Goal: Information Seeking & Learning: Learn about a topic

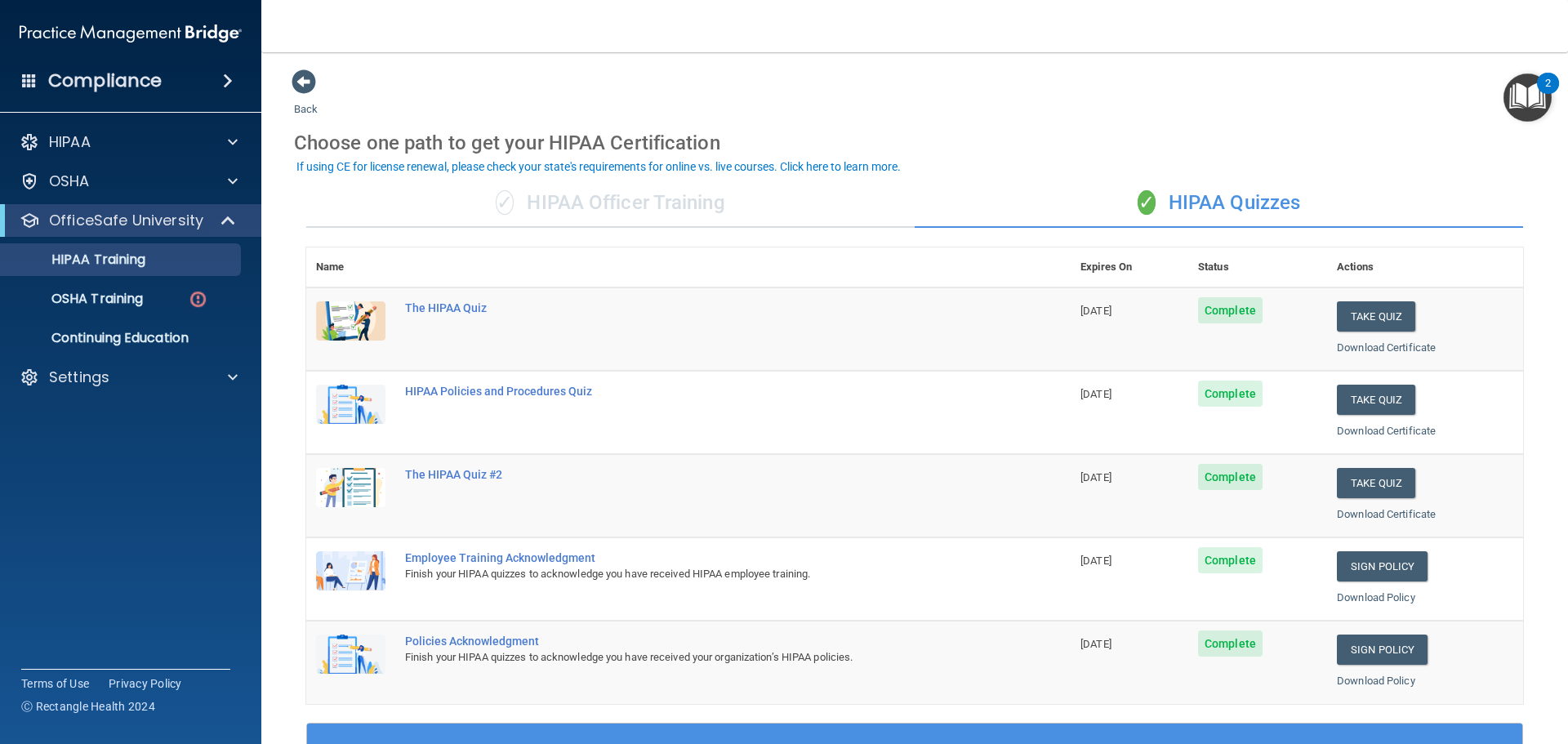
click at [683, 218] on div "✓ HIPAA Officer Training" at bounding box center [610, 203] width 609 height 48
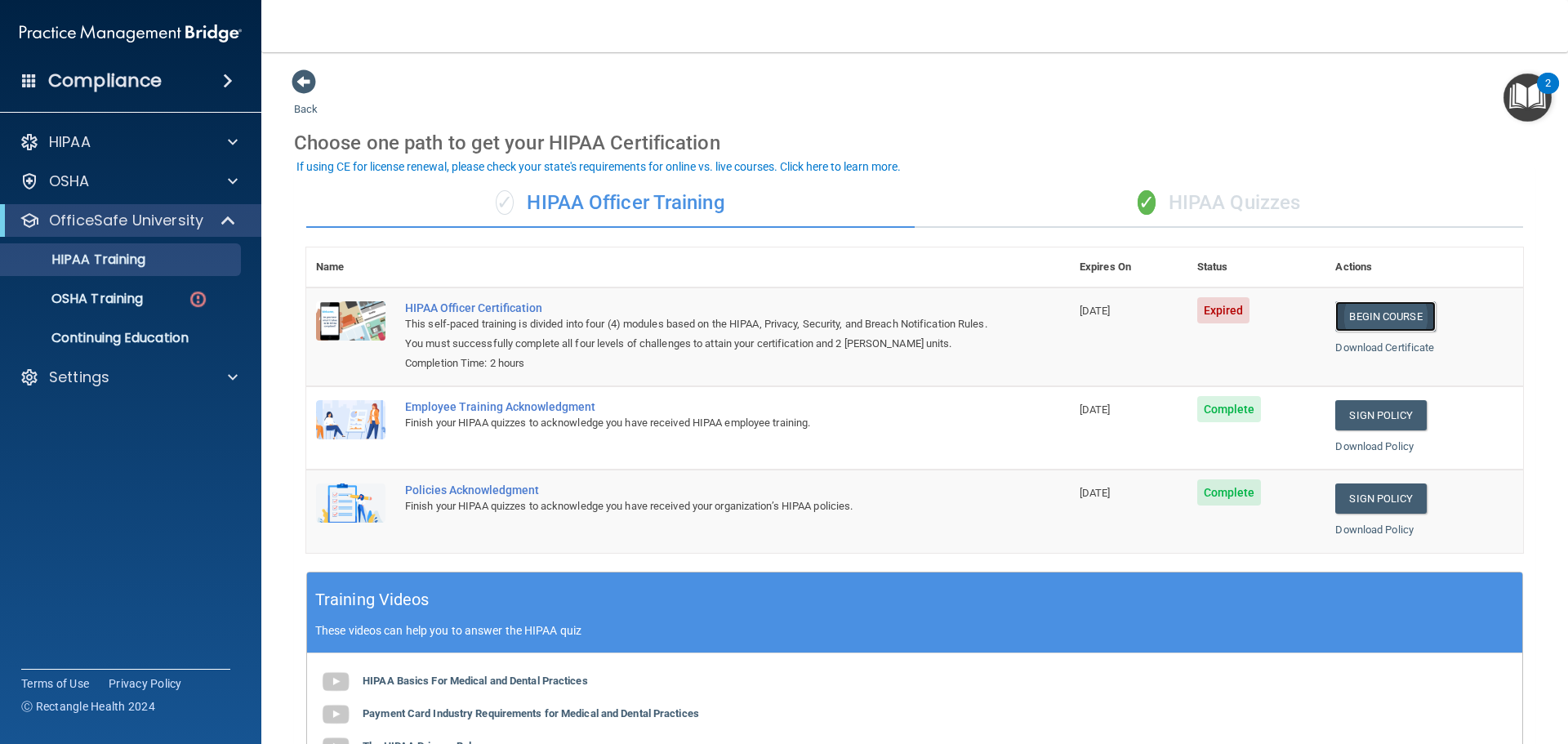
click at [1374, 318] on link "Begin Course" at bounding box center [1385, 316] width 100 height 31
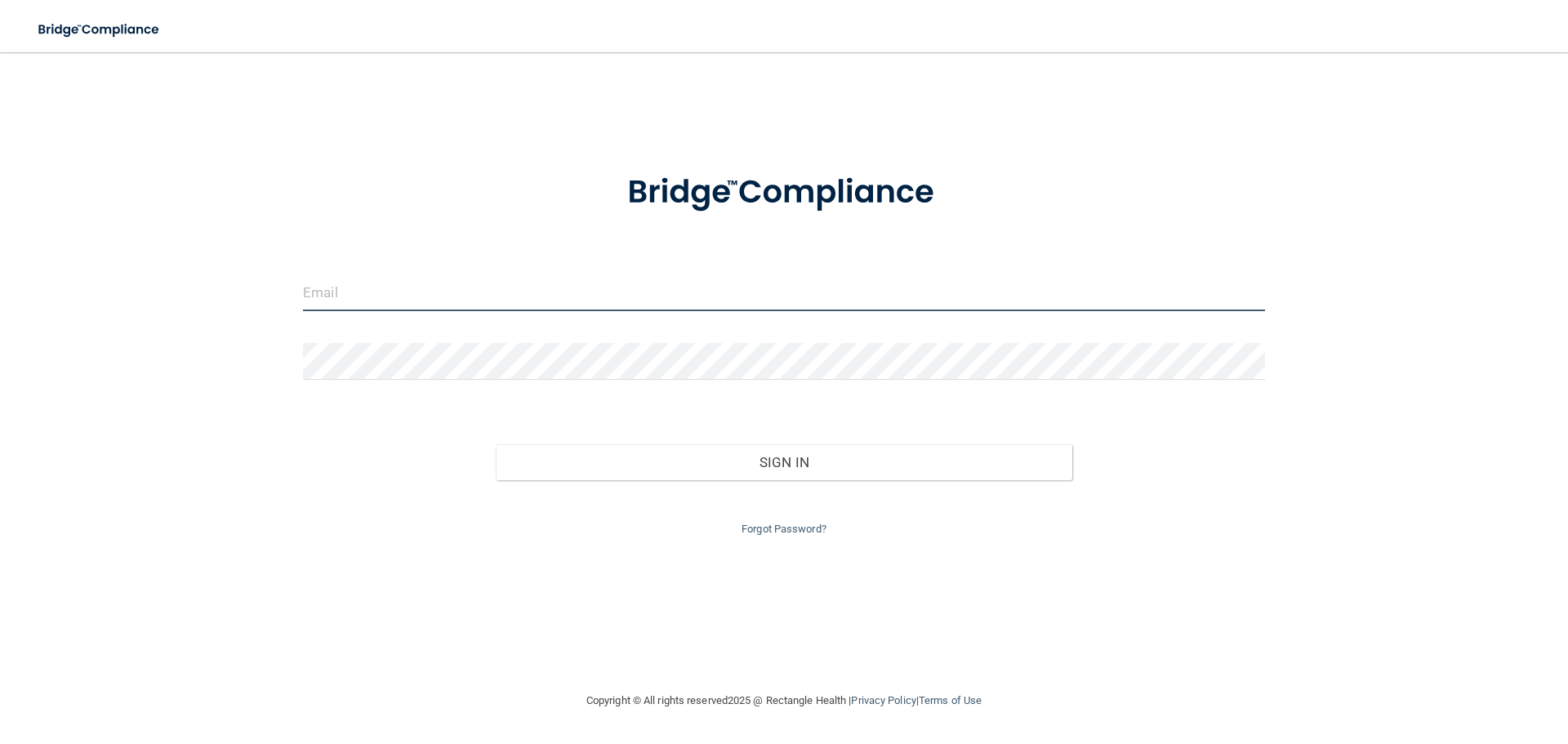
click at [960, 276] on input "email" at bounding box center [784, 292] width 962 height 37
type input "[EMAIL_ADDRESS][DOMAIN_NAME]"
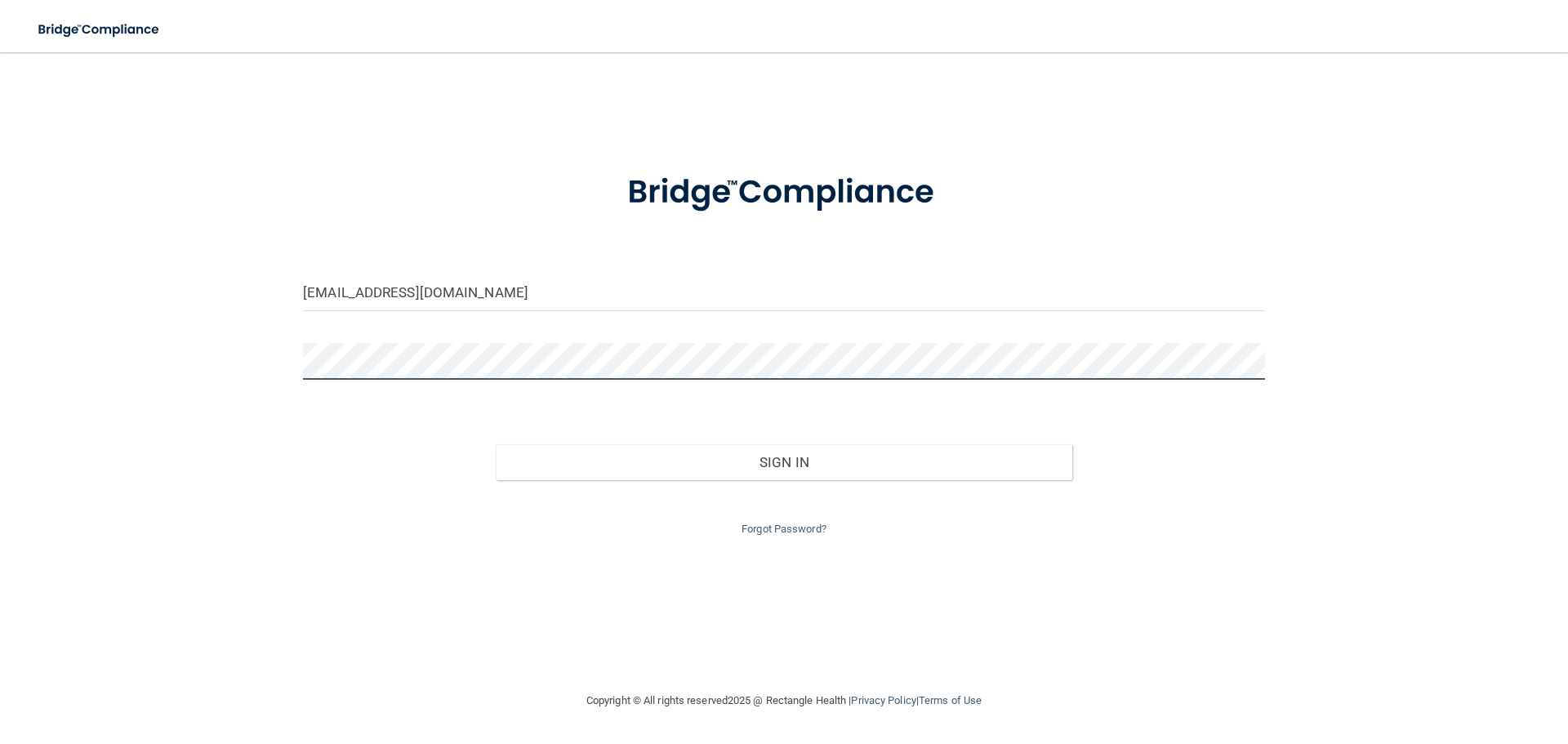
click at [496, 444] on button "Sign In" at bounding box center [784, 462] width 577 height 36
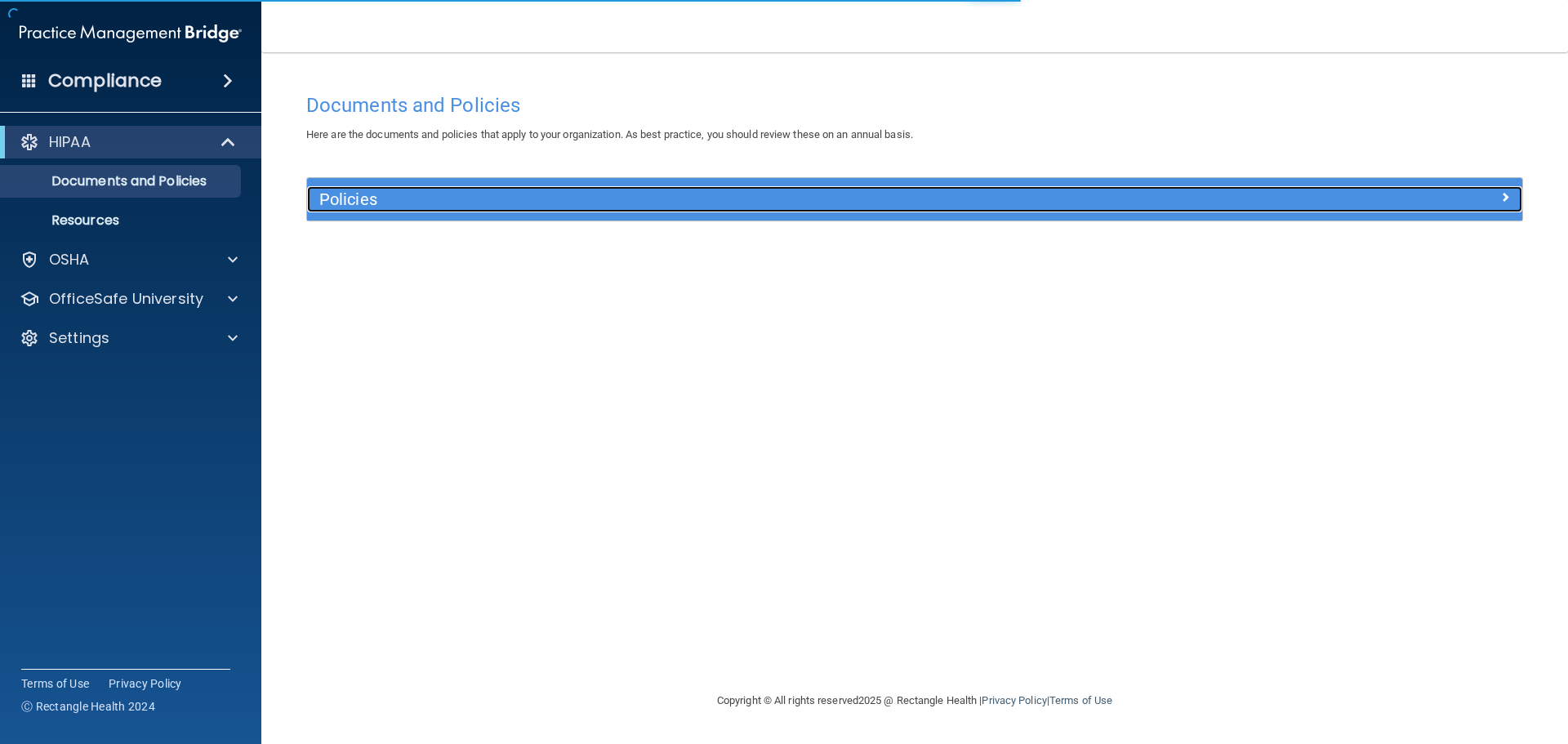
click at [799, 207] on h5 "Policies" at bounding box center [763, 199] width 887 height 18
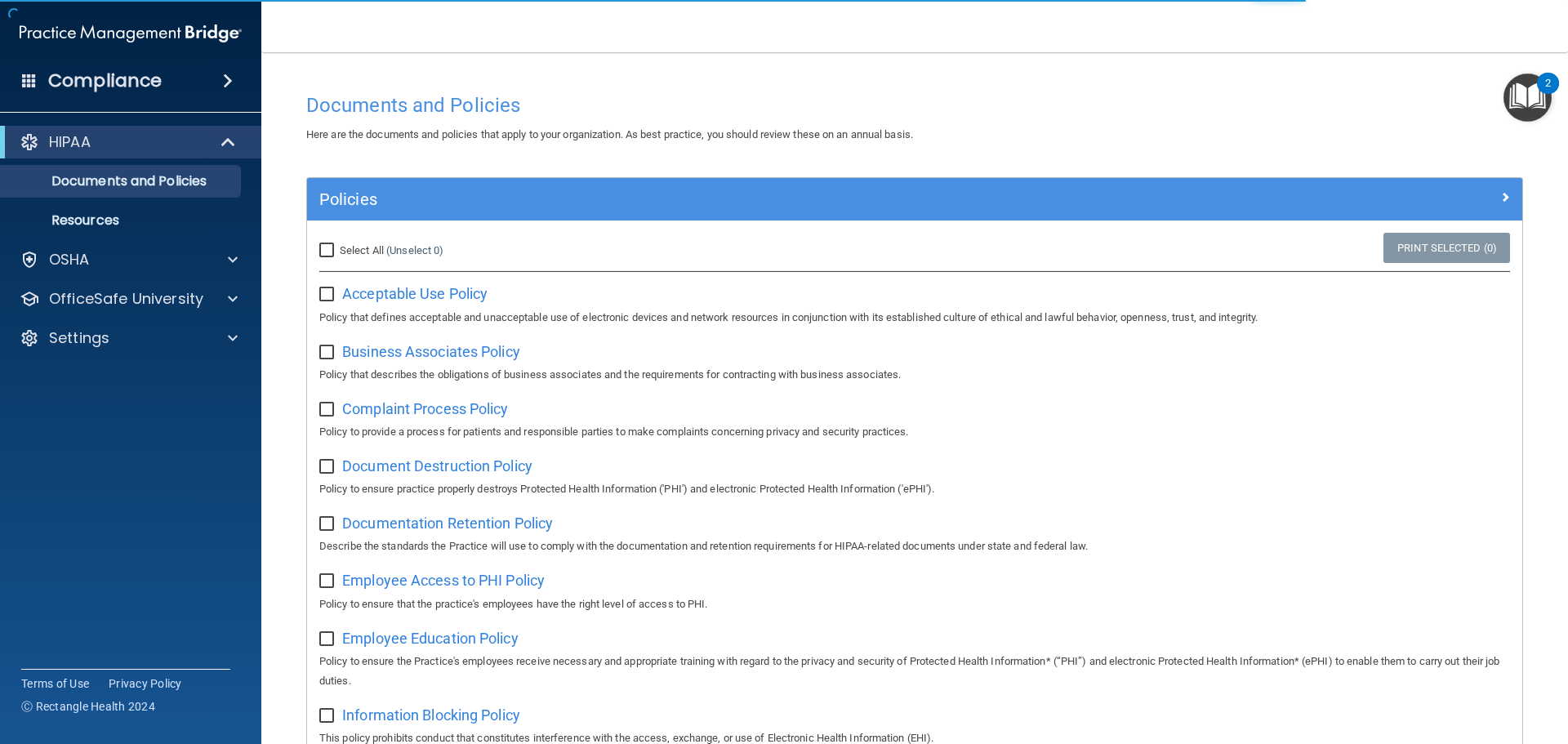
click at [323, 296] on input "checkbox" at bounding box center [329, 294] width 19 height 13
checkbox input "true"
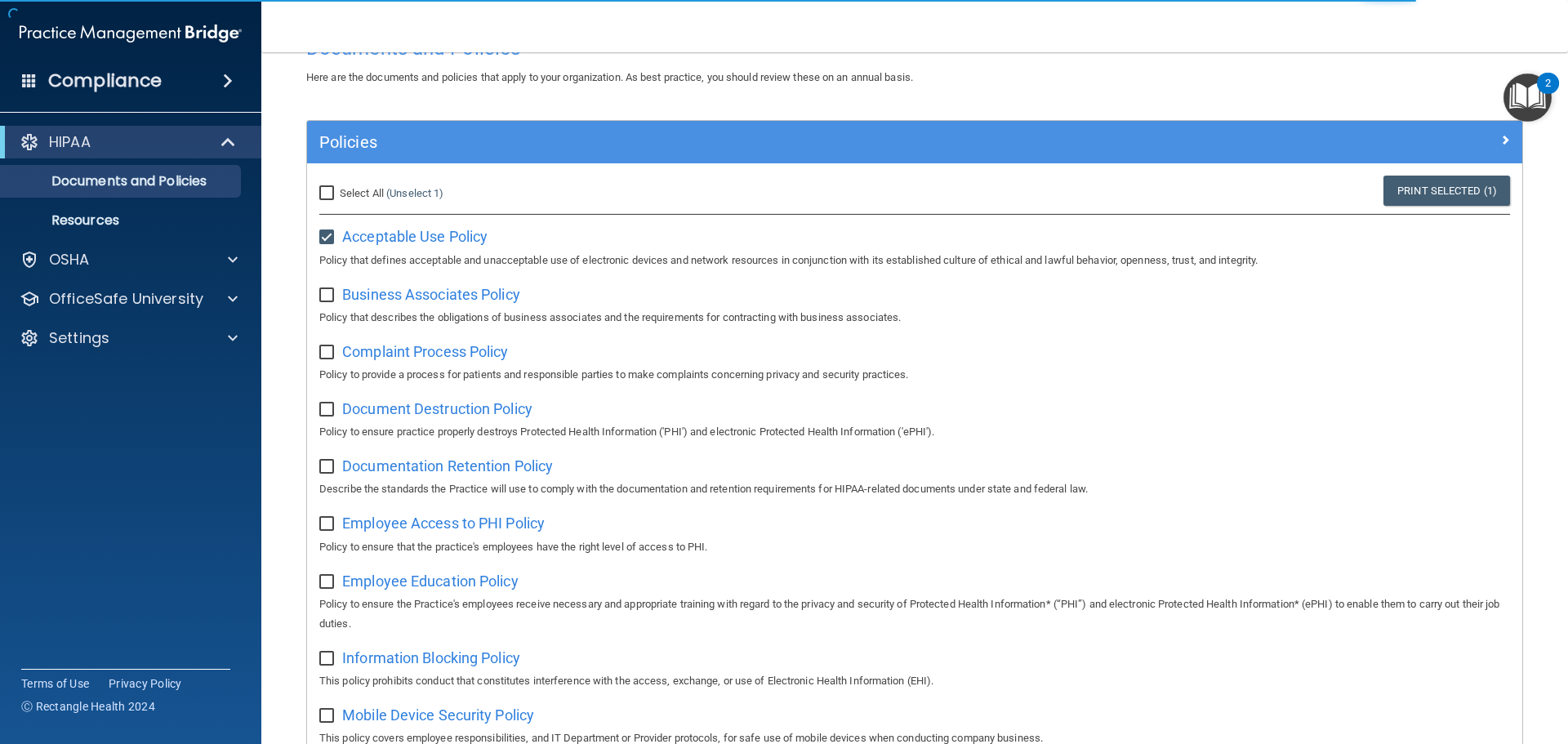
scroll to position [163, 0]
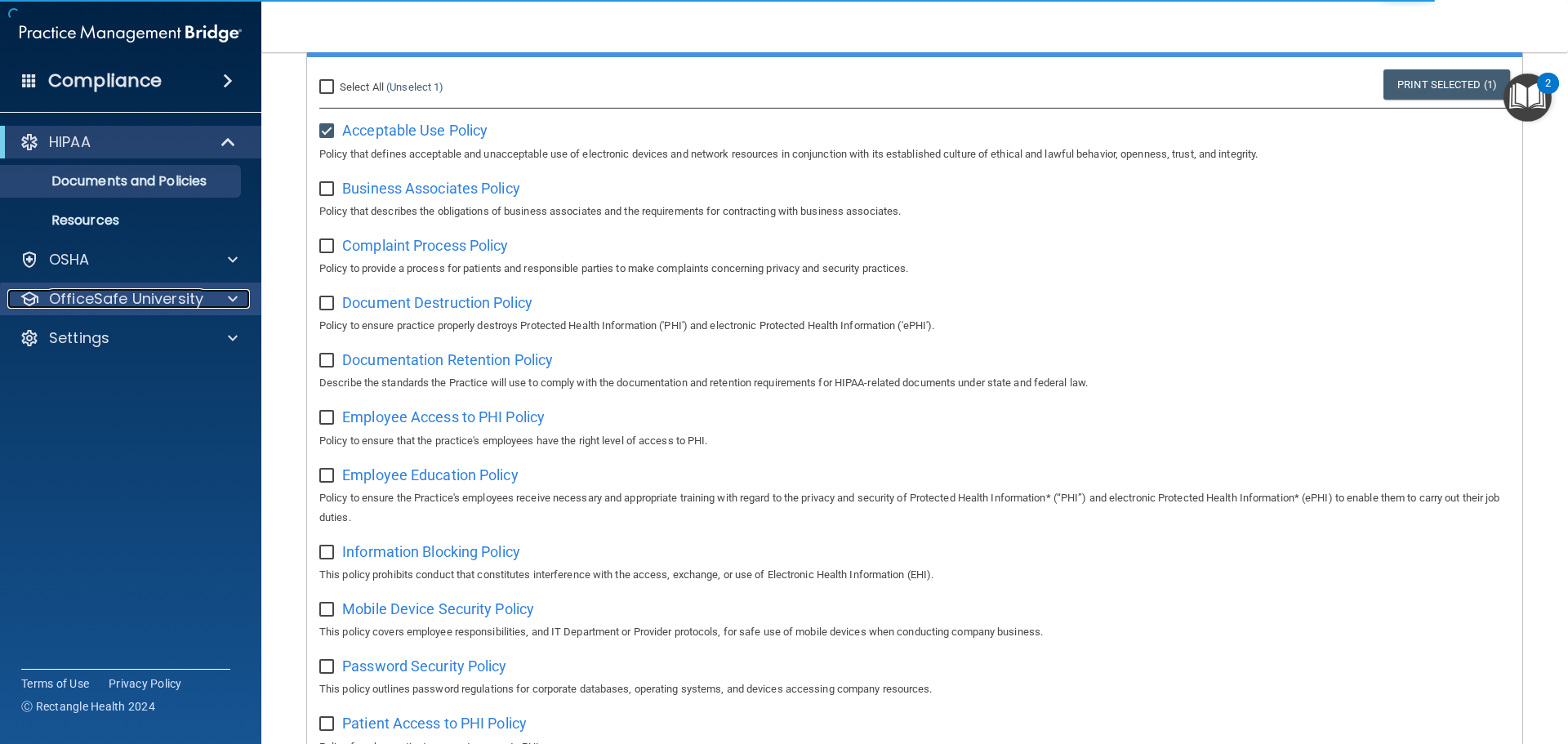
click at [181, 293] on p "OfficeSafe University" at bounding box center [126, 299] width 154 height 20
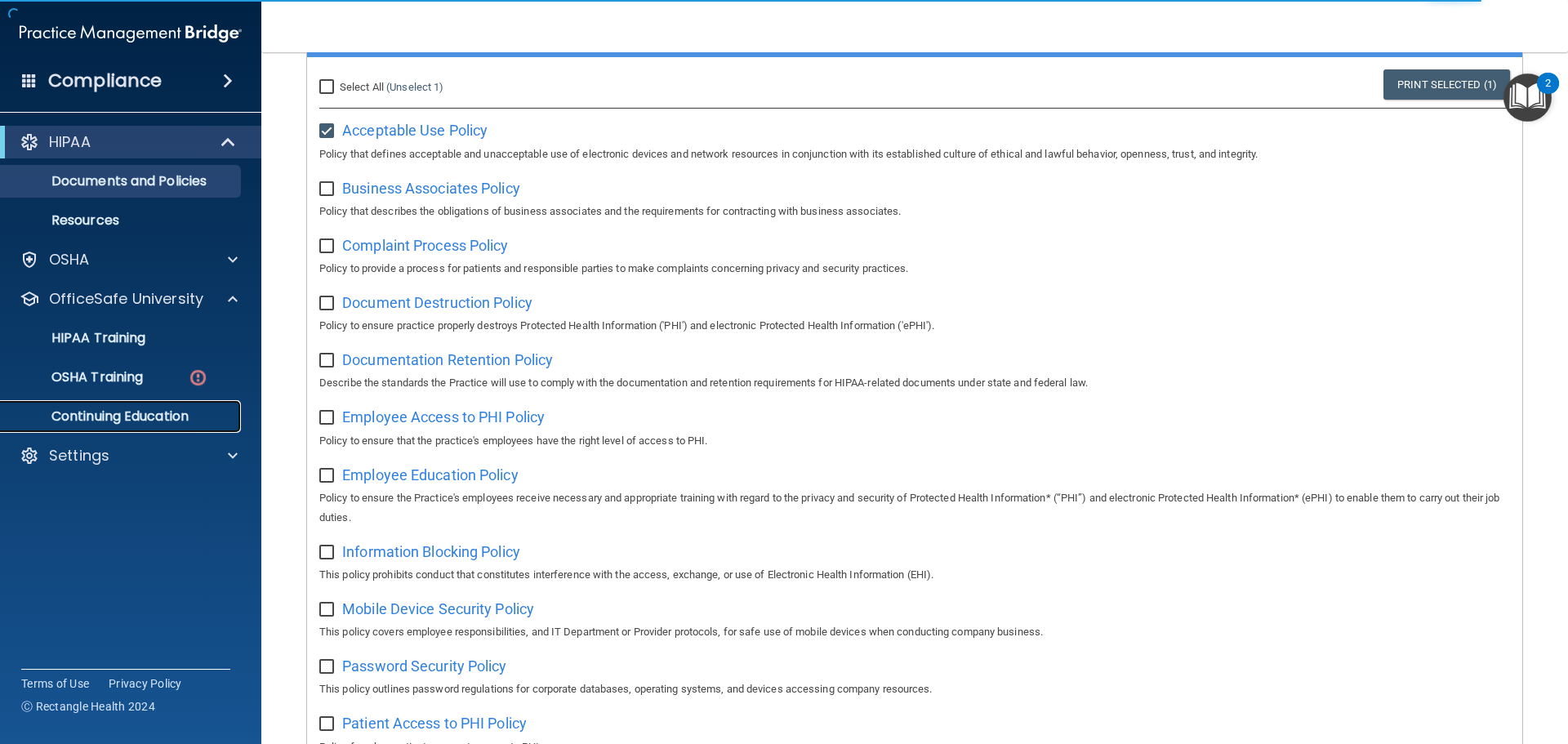
click at [114, 408] on p "Continuing Education" at bounding box center [122, 416] width 223 height 16
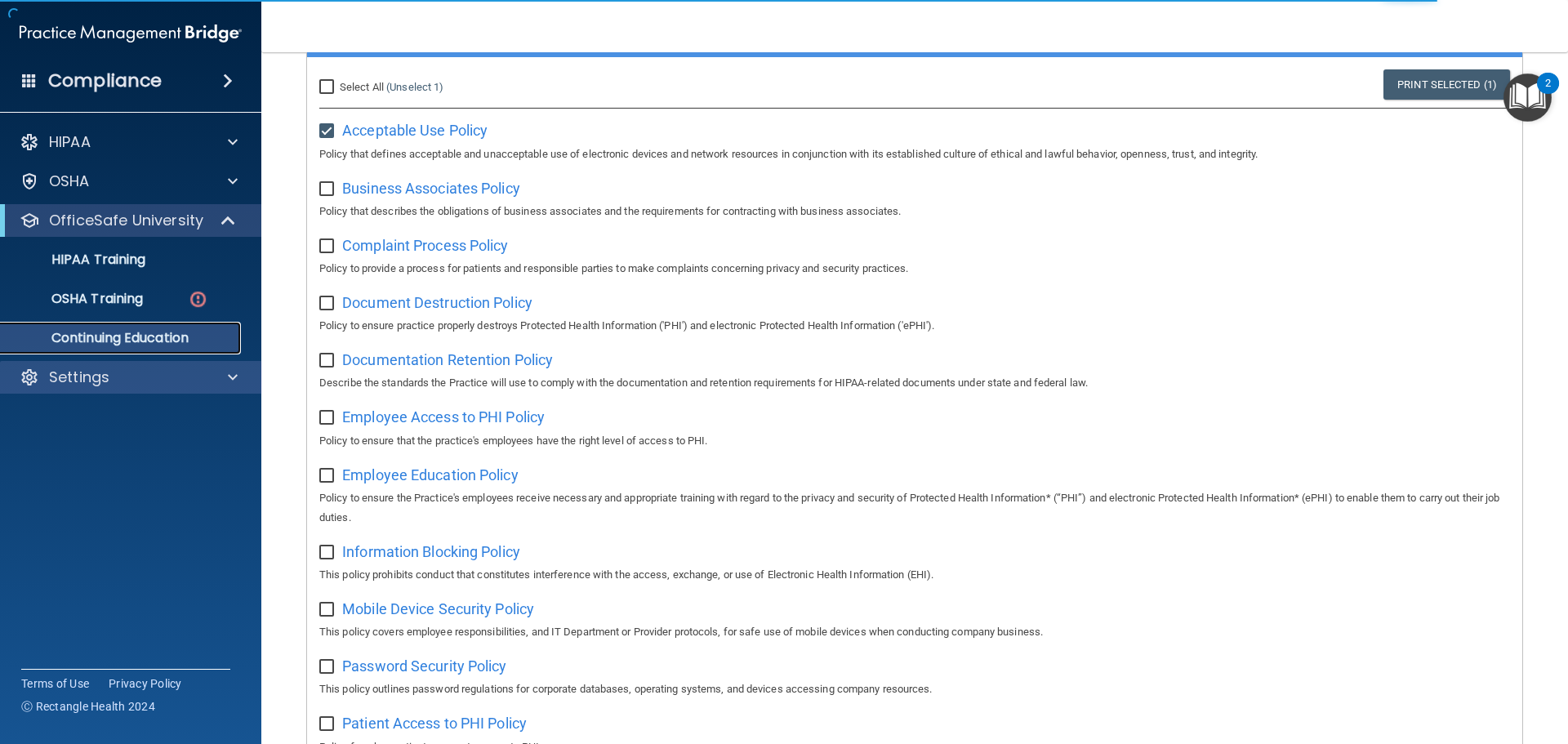
drag, startPoint x: 114, startPoint y: 408, endPoint x: 118, endPoint y: 394, distance: 14.6
click at [114, 407] on div "HIPAA Documents and Policies Report an Incident Business Associates Emergency P…" at bounding box center [131, 262] width 262 height 287
click at [130, 268] on p "HIPAA Training" at bounding box center [78, 259] width 135 height 16
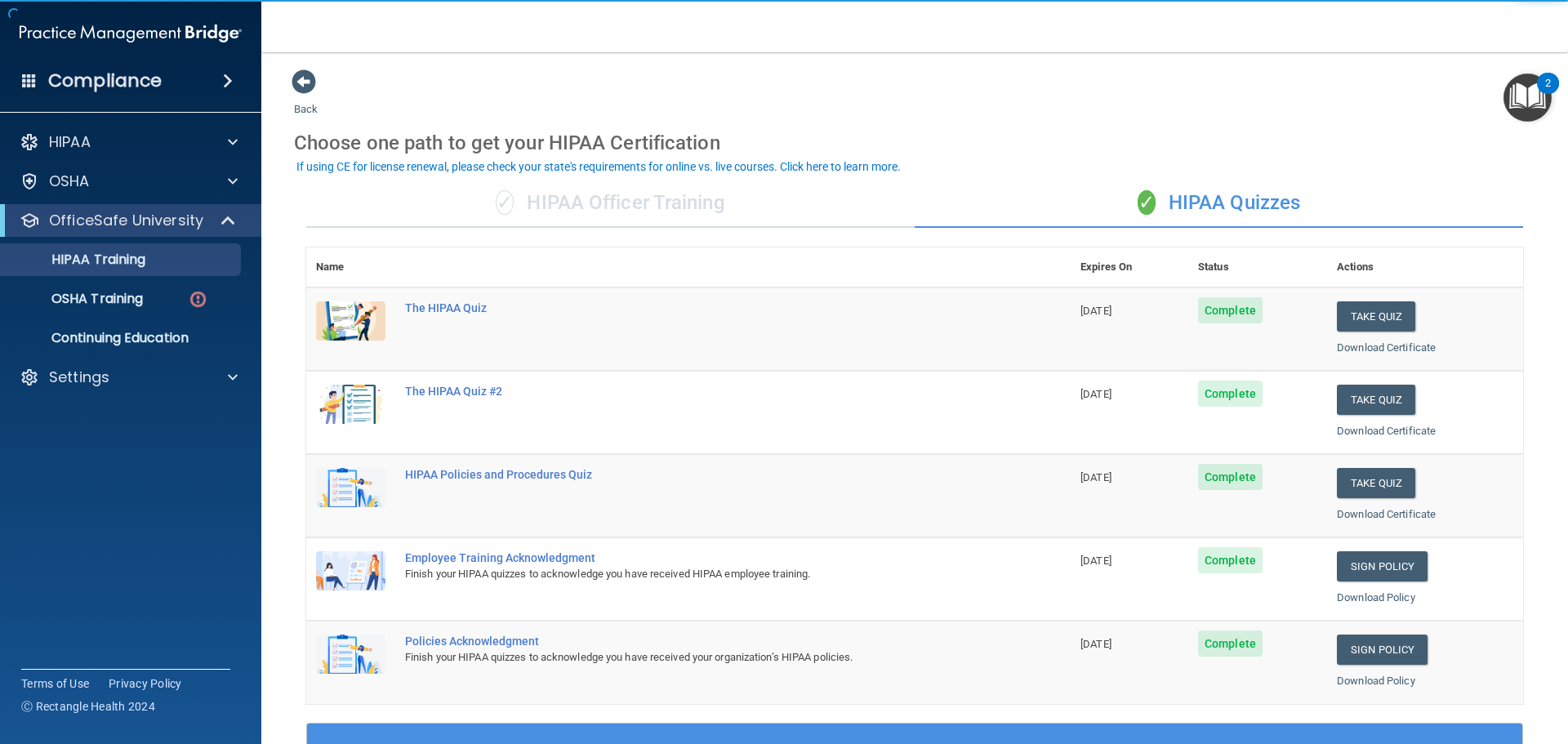
click at [713, 202] on div "✓ HIPAA Officer Training" at bounding box center [610, 203] width 609 height 48
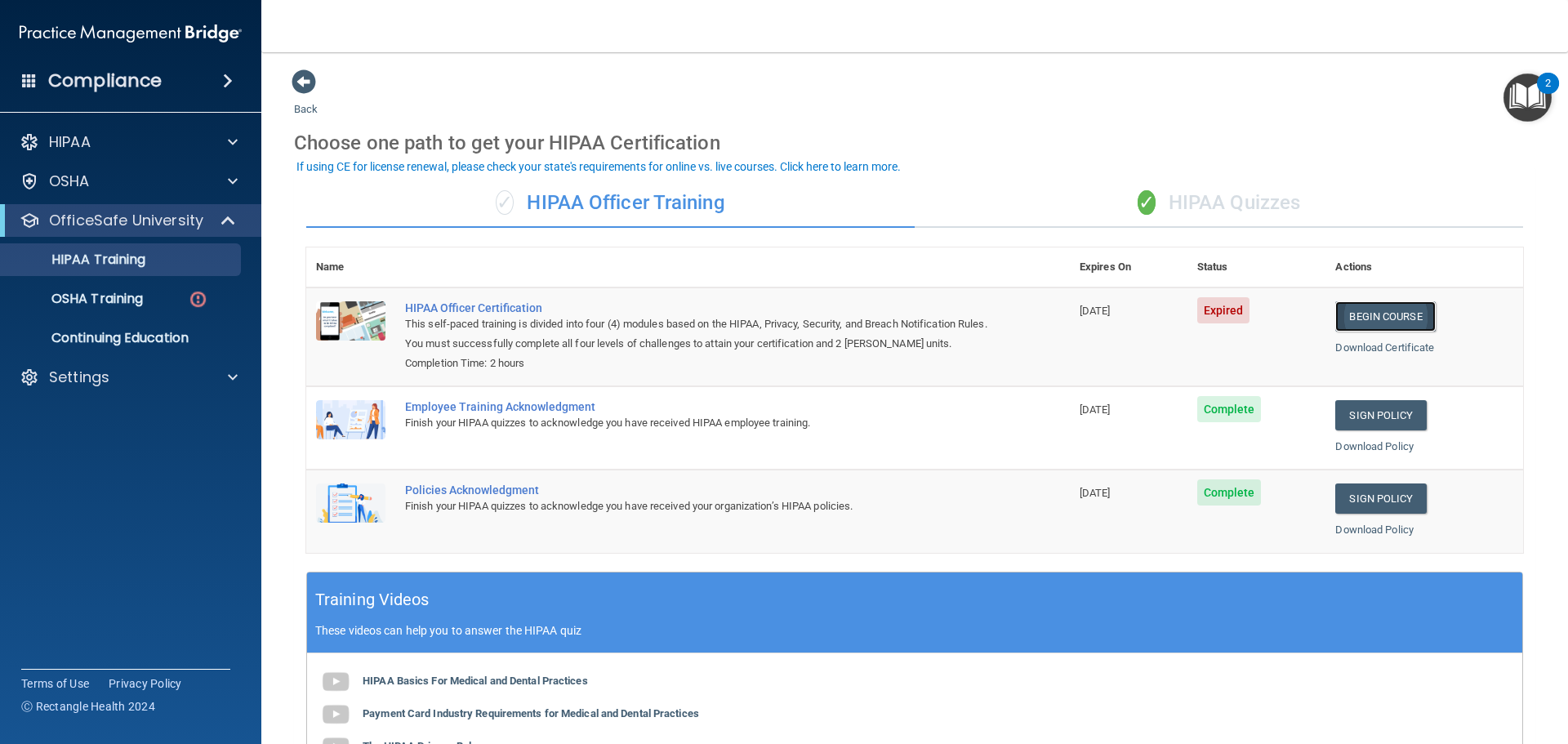
click at [1364, 314] on link "Begin Course" at bounding box center [1385, 316] width 100 height 31
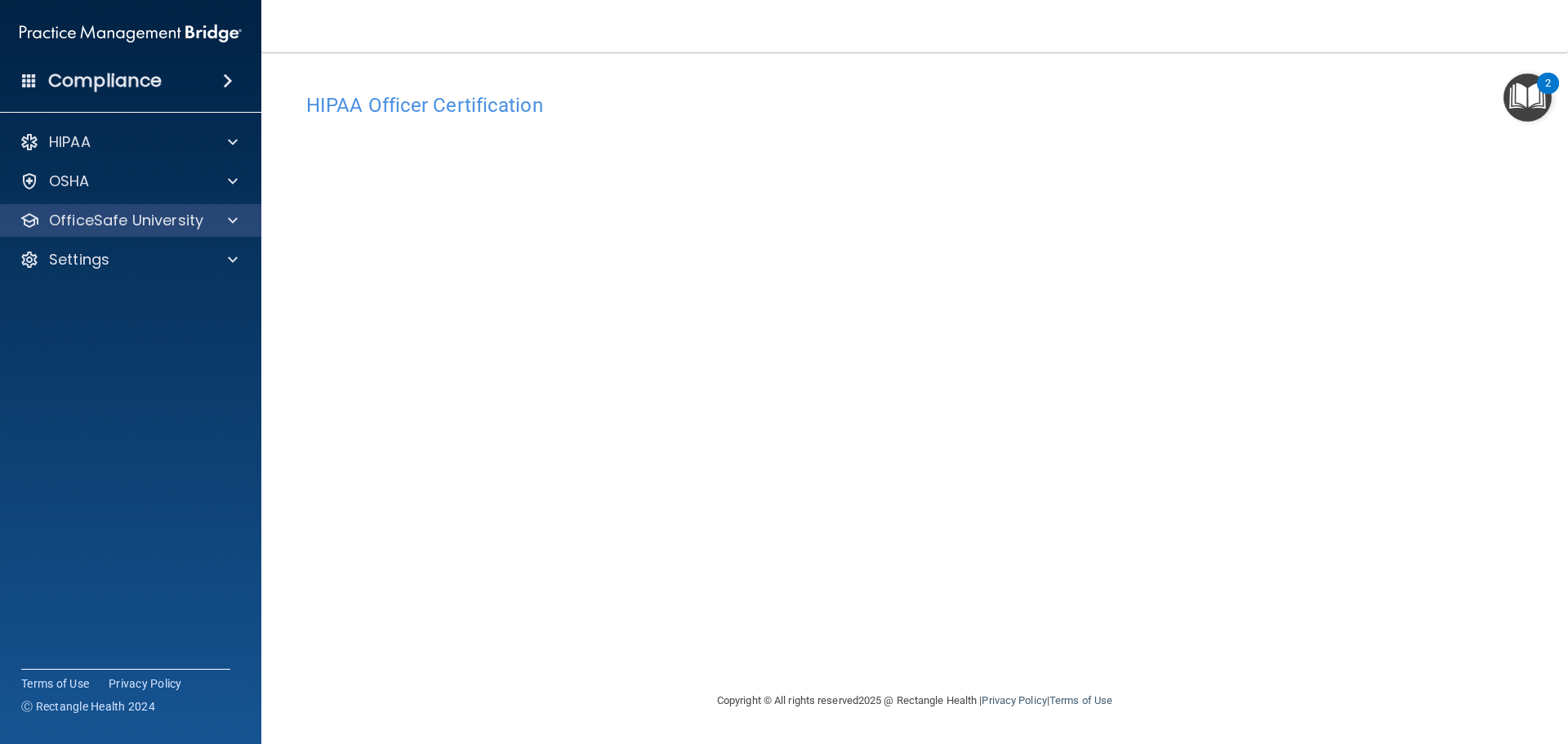
click at [167, 231] on div "OfficeSafe University" at bounding box center [131, 220] width 262 height 33
click at [189, 221] on p "OfficeSafe University" at bounding box center [126, 221] width 154 height 20
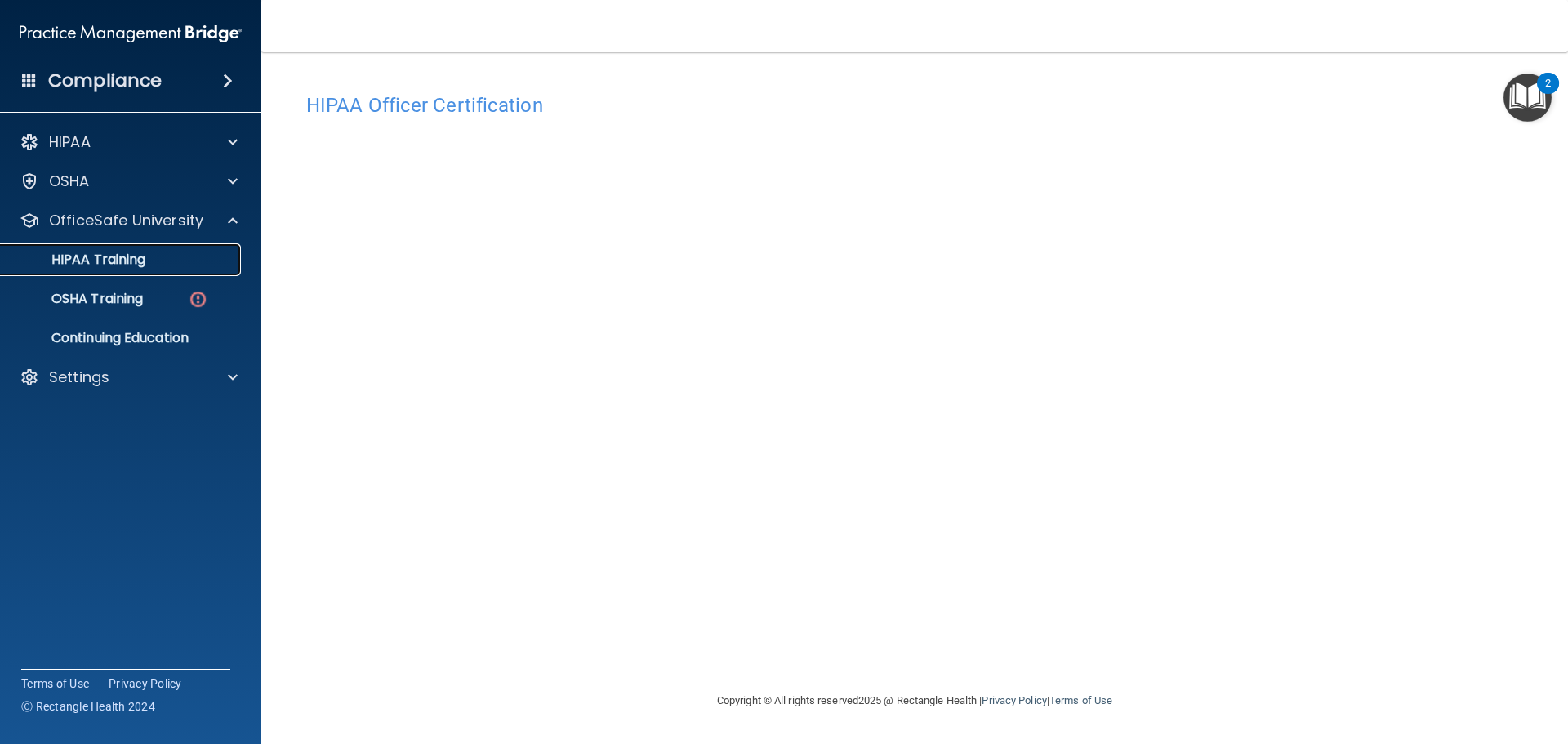
click at [192, 275] on link "HIPAA Training" at bounding box center [113, 259] width 257 height 33
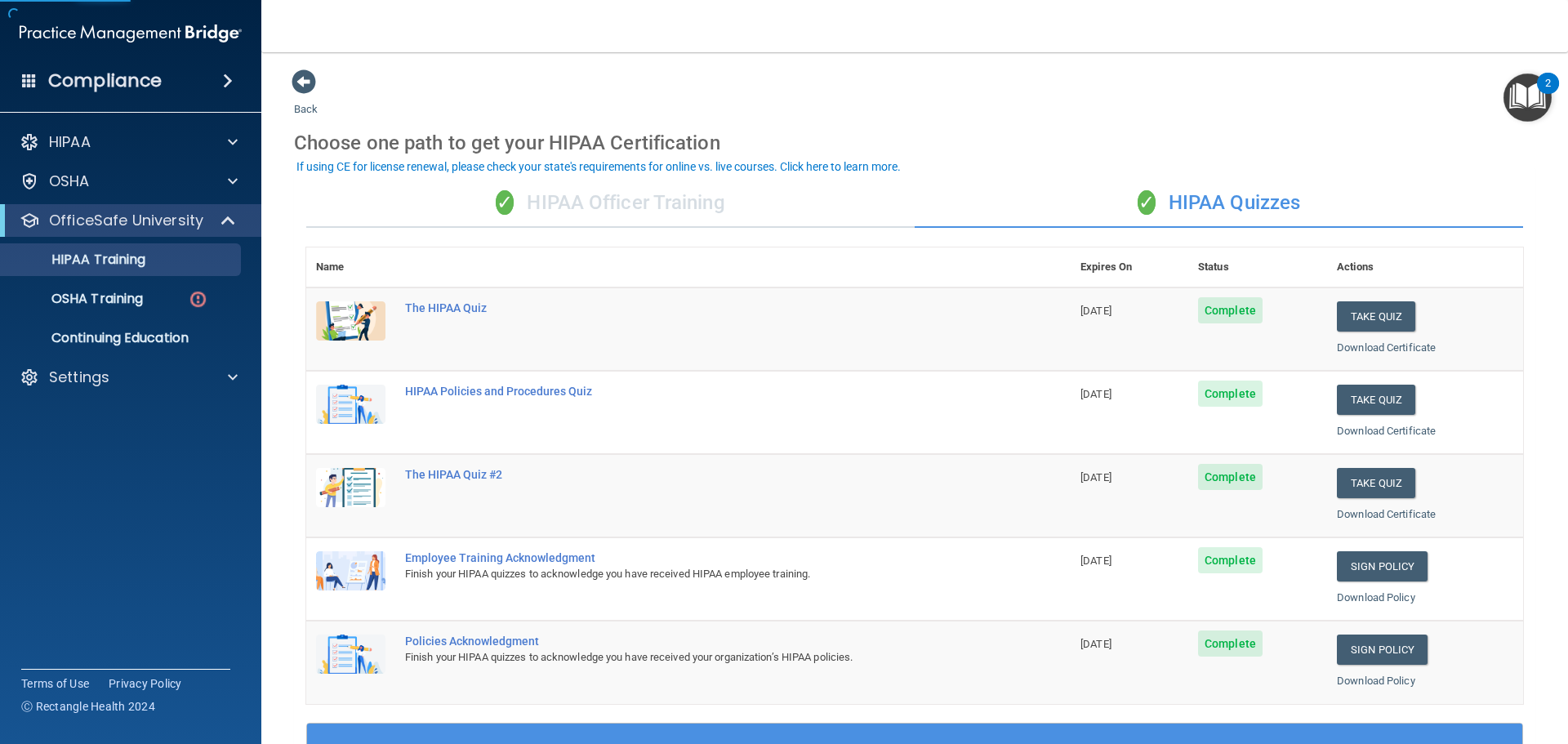
click at [605, 200] on div "✓ HIPAA Officer Training" at bounding box center [610, 203] width 609 height 48
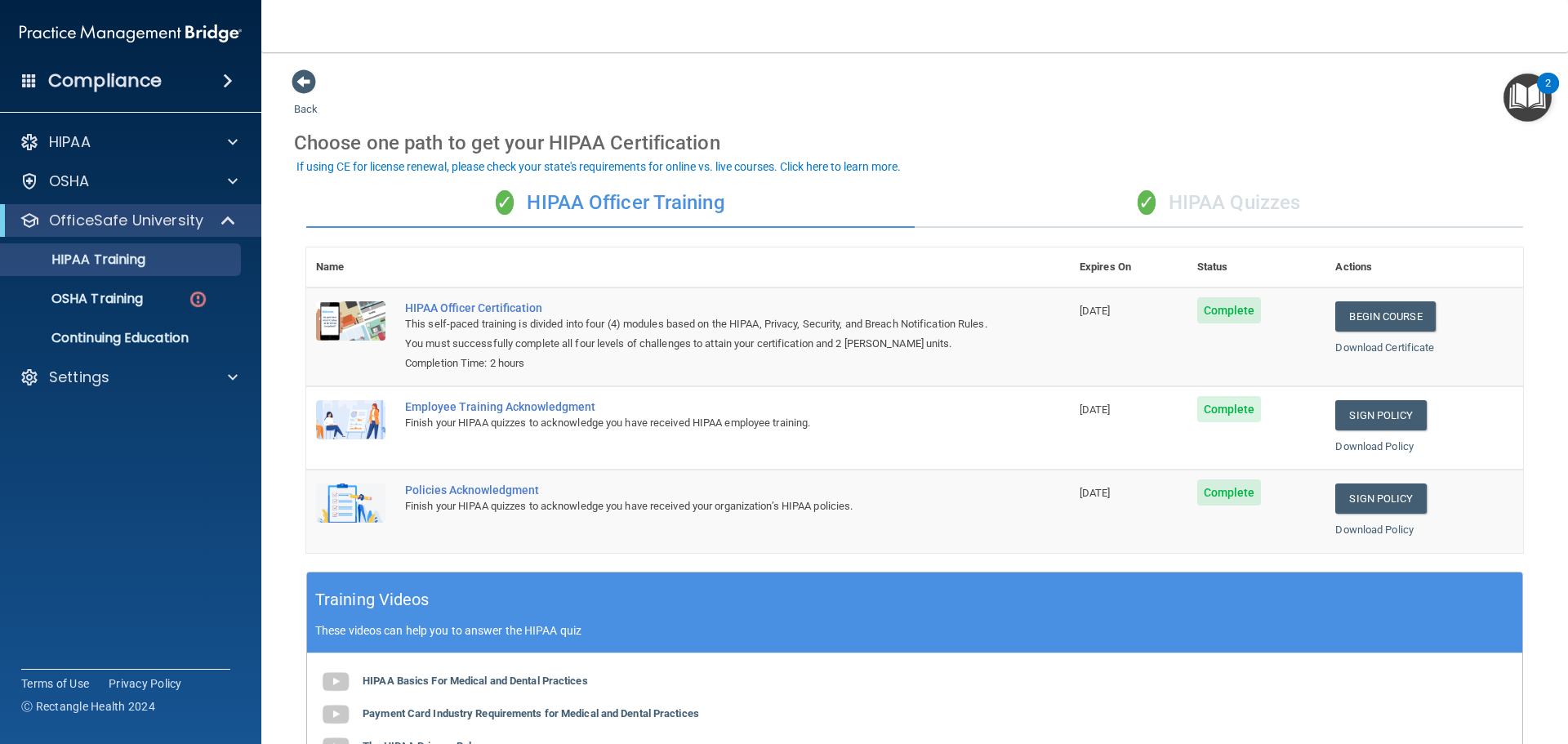
click at [1150, 218] on div "✓ HIPAA Quizzes" at bounding box center [1219, 203] width 609 height 48
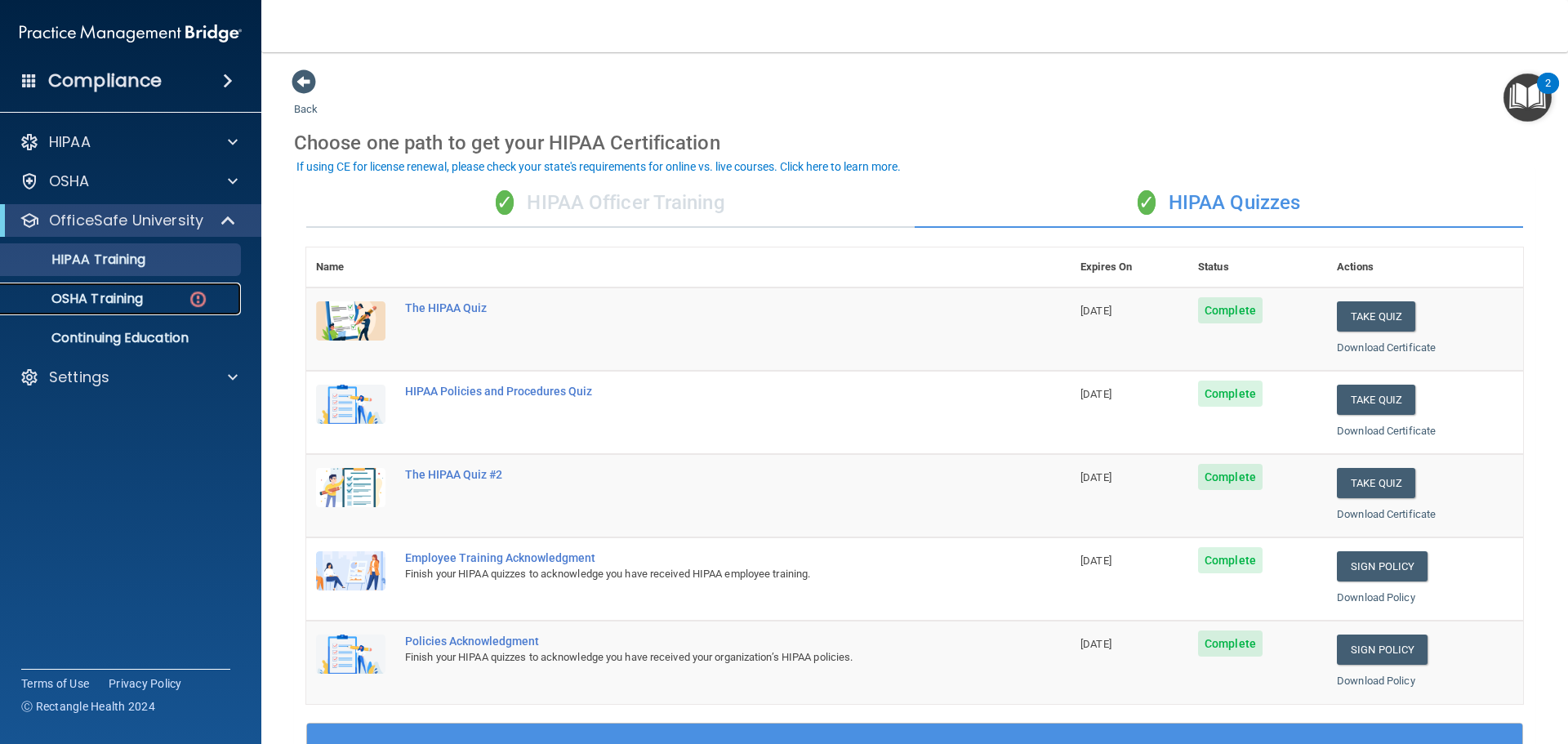
click at [184, 301] on div "OSHA Training" at bounding box center [122, 299] width 223 height 16
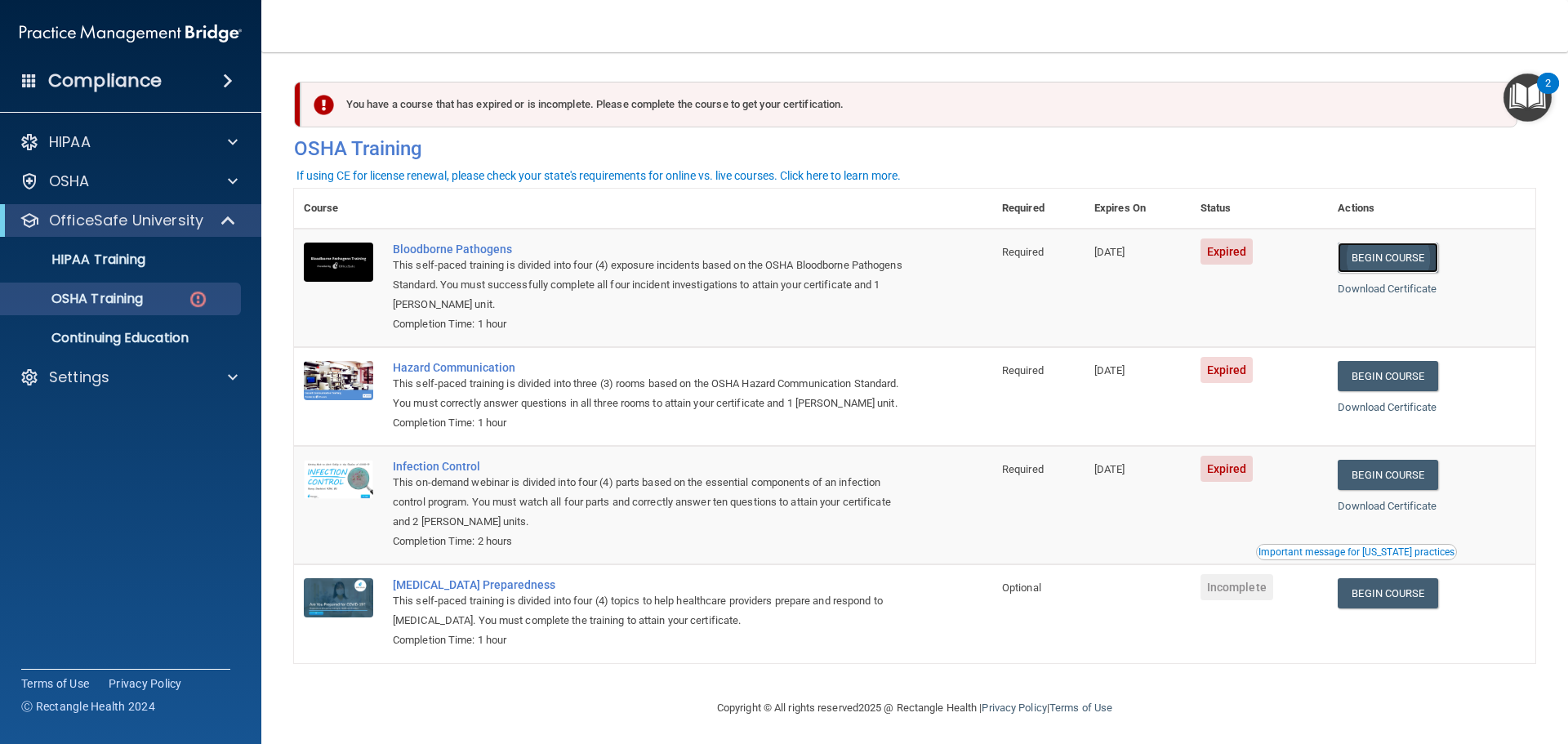
click at [1393, 268] on link "Begin Course" at bounding box center [1387, 257] width 100 height 31
